Goal: Find specific page/section: Find specific page/section

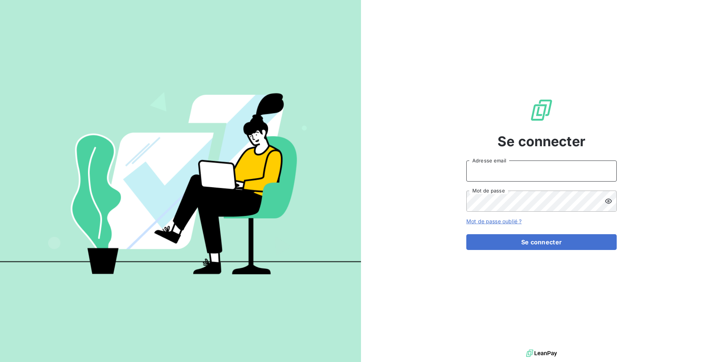
click at [493, 163] on input "Adresse email" at bounding box center [542, 171] width 151 height 21
type input "admin@aaalocatour"
click at [467, 234] on button "Se connecter" at bounding box center [542, 242] width 151 height 16
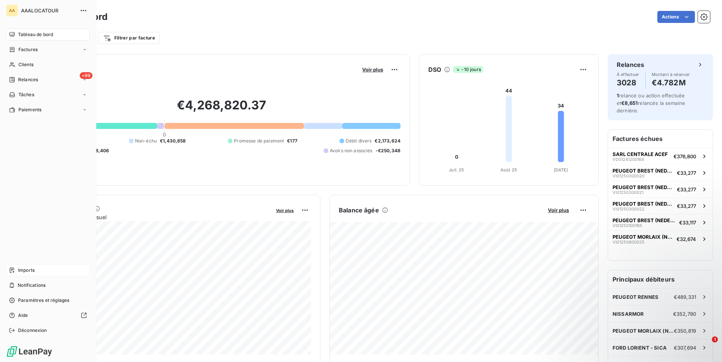
click at [44, 269] on div "Imports" at bounding box center [48, 271] width 84 height 12
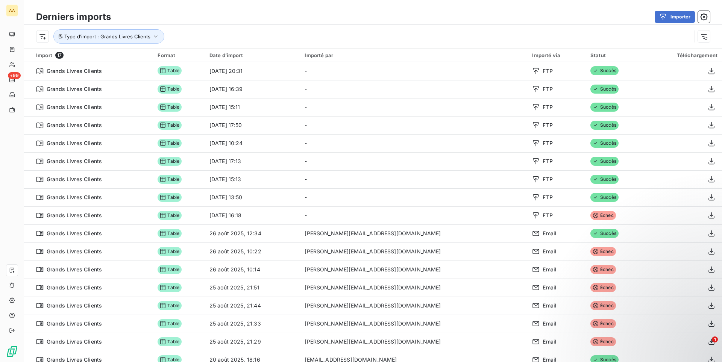
click at [407, 29] on div "Type d’import : Grands Livres Clients" at bounding box center [373, 36] width 698 height 23
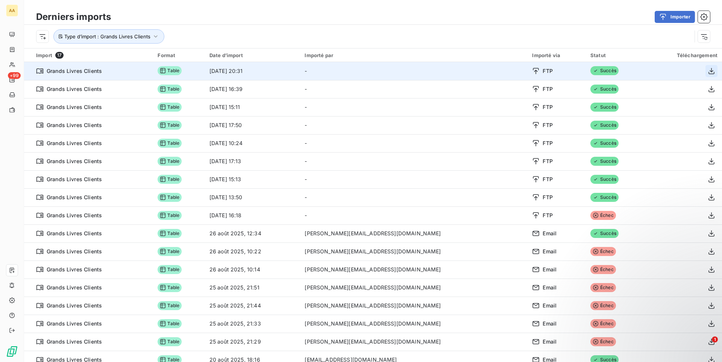
click at [708, 74] on icon "button" at bounding box center [712, 71] width 8 height 8
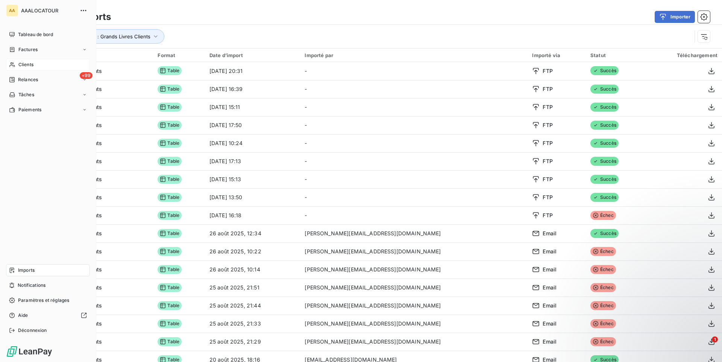
click at [38, 62] on div "Clients" at bounding box center [48, 65] width 84 height 12
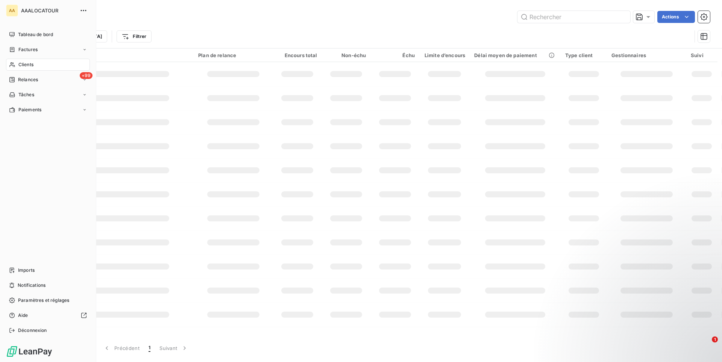
click at [35, 66] on div "Clients" at bounding box center [48, 65] width 84 height 12
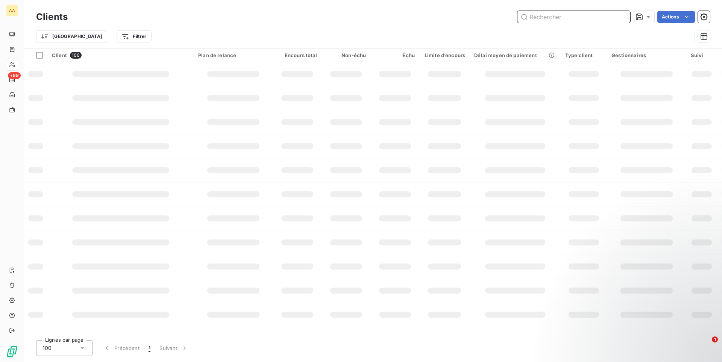
click at [567, 16] on input "text" at bounding box center [574, 17] width 113 height 12
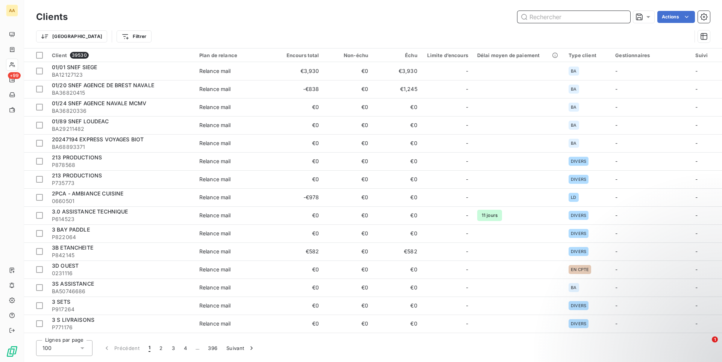
paste input "1800001"
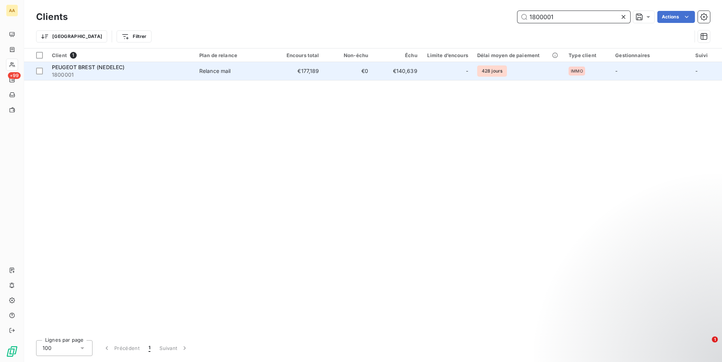
type input "1800001"
click at [191, 76] on td "PEUGEOT BREST (NEDELEC) 1800001" at bounding box center [120, 71] width 147 height 18
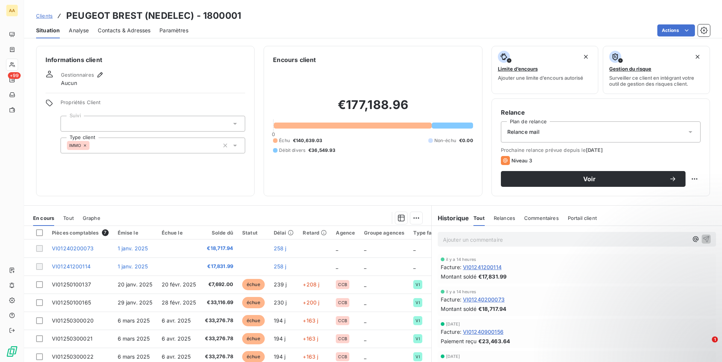
click at [70, 218] on span "Tout" at bounding box center [68, 218] width 11 height 6
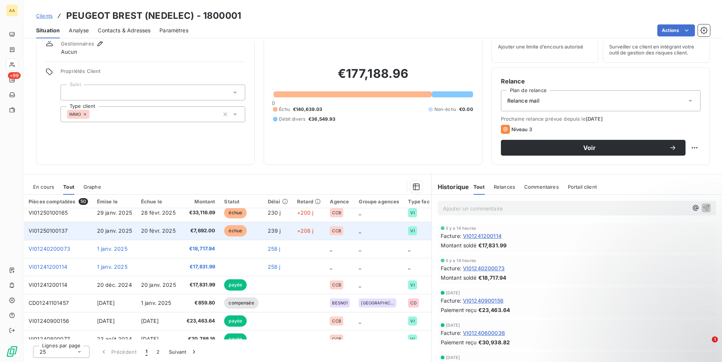
scroll to position [115, 0]
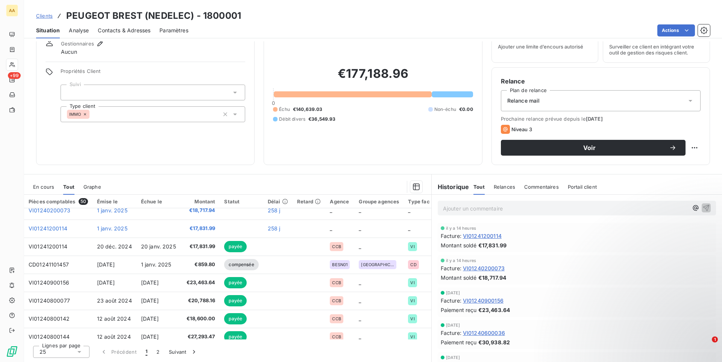
click at [45, 190] on span "En cours" at bounding box center [43, 187] width 21 height 6
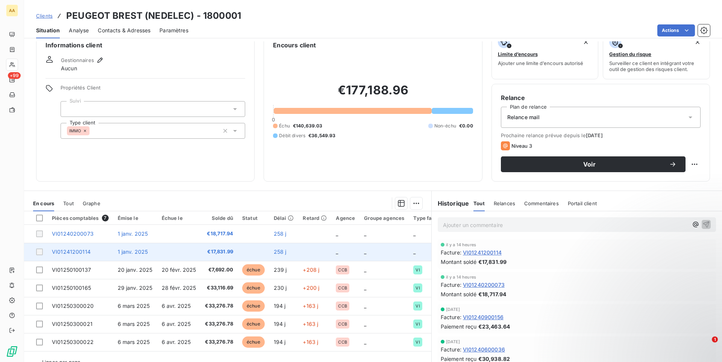
scroll to position [31, 0]
